Goal: Navigation & Orientation: Find specific page/section

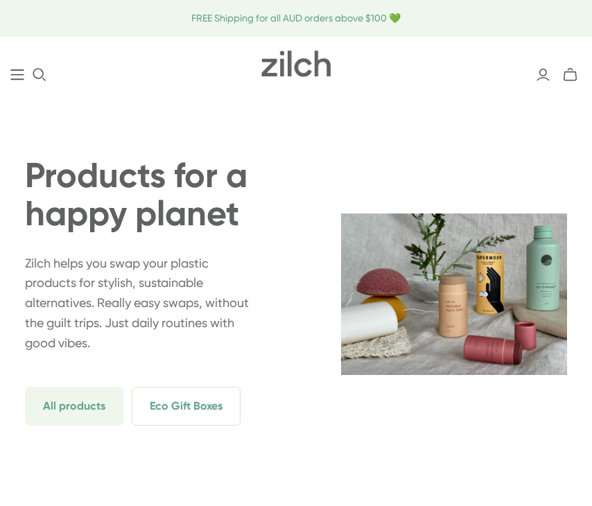
click at [19, 76] on icon "Main menu" at bounding box center [17, 75] width 14 height 14
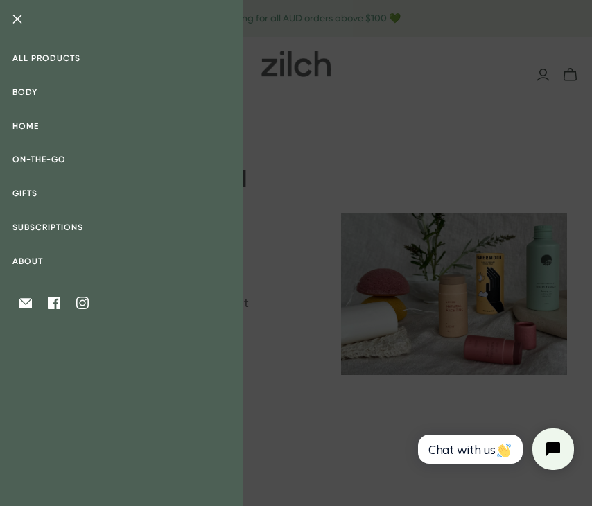
click at [47, 62] on link "All products" at bounding box center [121, 59] width 243 height 34
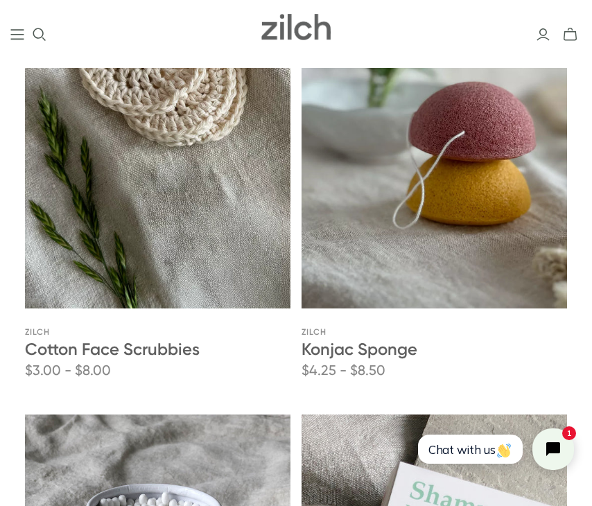
scroll to position [1486, 0]
